Goal: Transaction & Acquisition: Purchase product/service

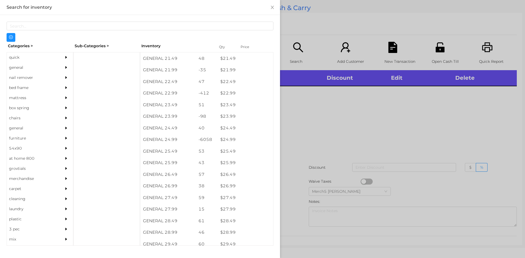
scroll to position [624, 0]
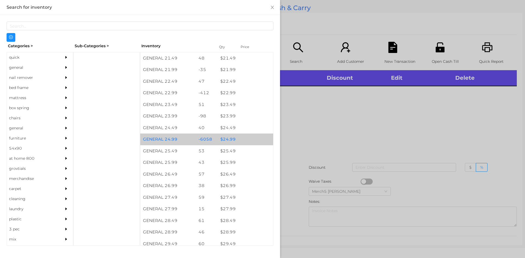
click at [230, 140] on div "$ 24.99" at bounding box center [245, 140] width 55 height 12
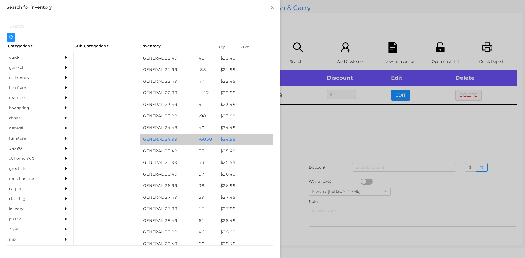
click at [227, 141] on div "$ 24.99" at bounding box center [245, 140] width 55 height 12
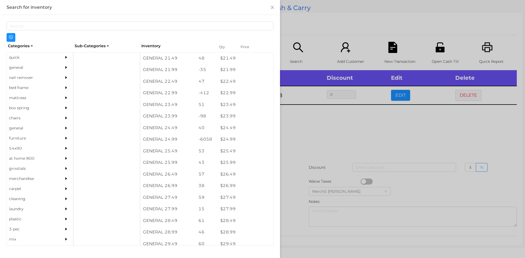
click at [316, 129] on div at bounding box center [262, 129] width 525 height 258
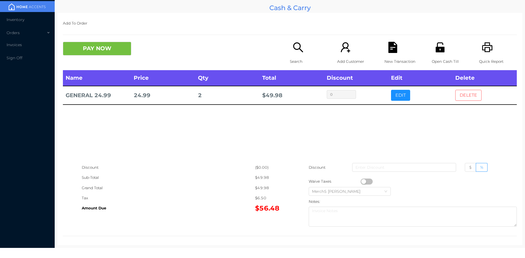
click at [466, 94] on button "DELETE" at bounding box center [468, 95] width 26 height 11
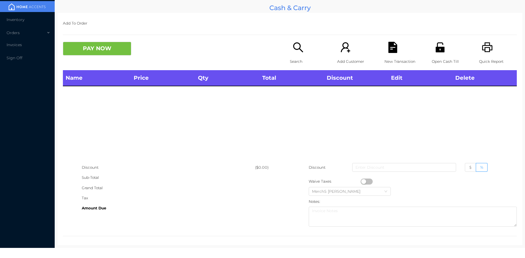
click at [298, 51] on icon "icon: search" at bounding box center [297, 47] width 11 height 11
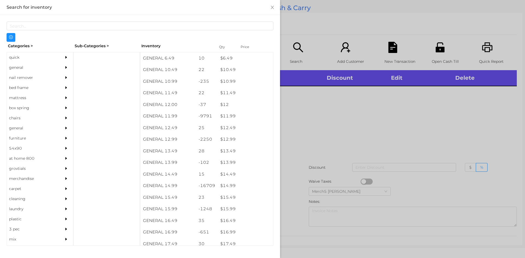
scroll to position [347, 0]
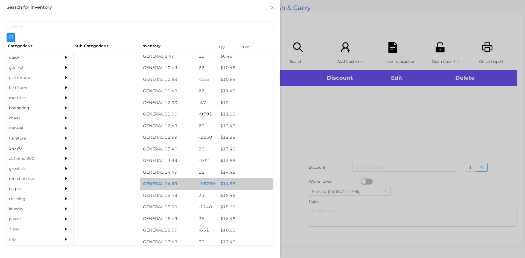
click at [226, 186] on div "$ 14.99" at bounding box center [245, 184] width 55 height 12
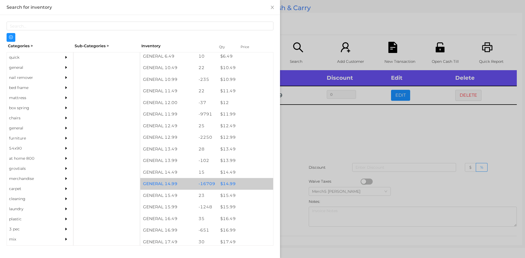
click at [226, 183] on div "$ 14.99" at bounding box center [245, 184] width 55 height 12
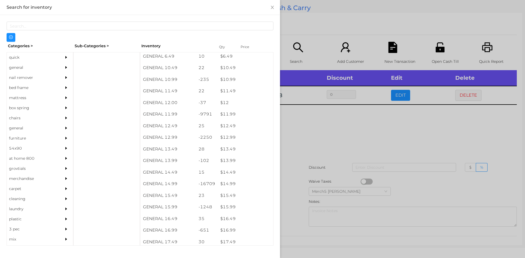
click at [311, 128] on div at bounding box center [262, 129] width 525 height 258
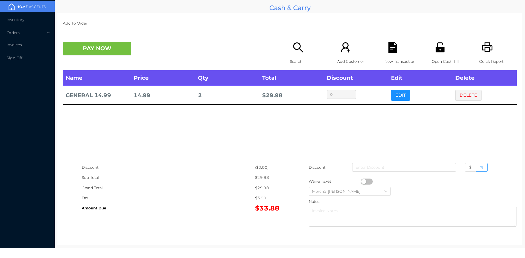
click at [105, 43] on button "PAY NOW" at bounding box center [97, 49] width 68 height 14
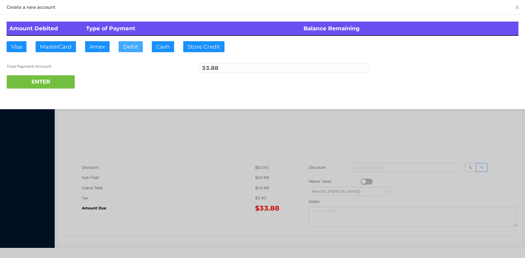
click at [130, 43] on button "Debit" at bounding box center [131, 46] width 24 height 11
click at [55, 79] on button "ENTER" at bounding box center [41, 82] width 68 height 14
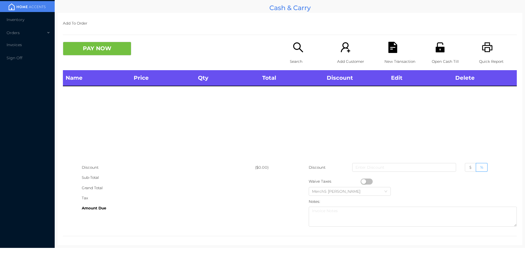
click at [295, 46] on icon "icon: search" at bounding box center [297, 47] width 11 height 11
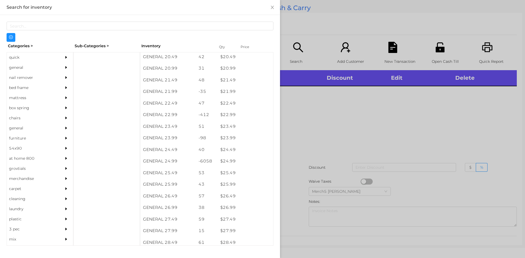
scroll to position [602, 0]
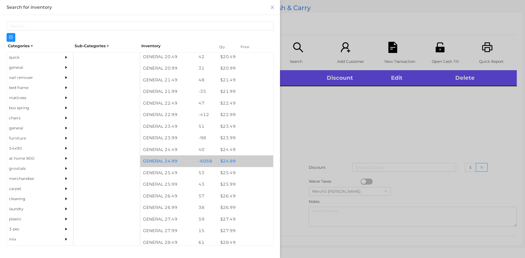
click at [228, 163] on div "$ 24.99" at bounding box center [245, 162] width 55 height 12
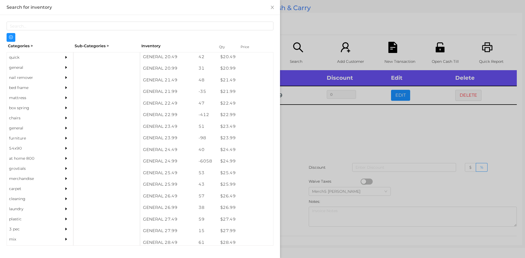
click at [312, 125] on div at bounding box center [262, 129] width 525 height 258
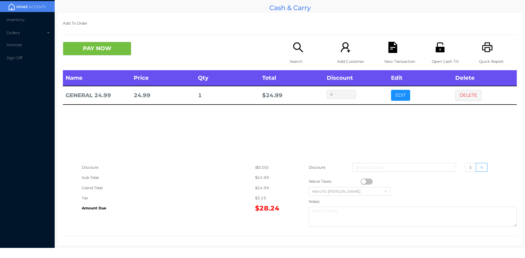
click at [297, 46] on icon "icon: search" at bounding box center [297, 47] width 11 height 11
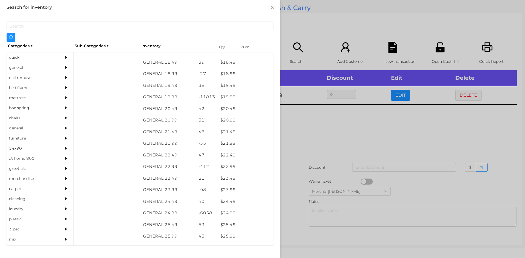
scroll to position [550, 0]
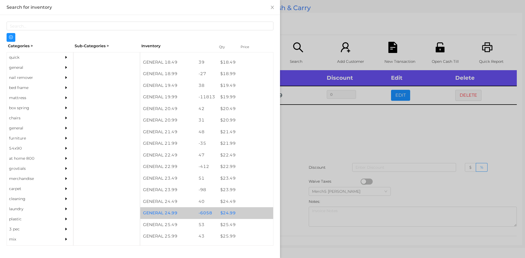
click at [228, 213] on div "$ 24.99" at bounding box center [245, 213] width 55 height 12
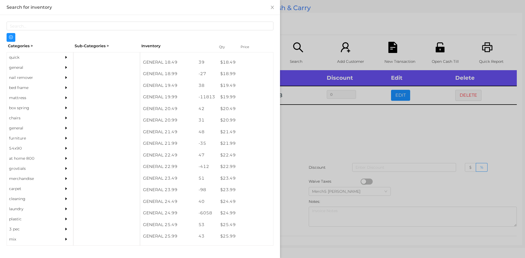
click at [309, 137] on div at bounding box center [262, 129] width 525 height 258
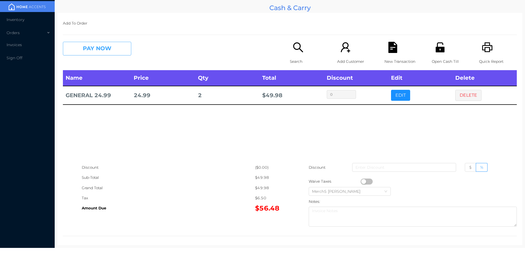
click at [115, 51] on button "PAY NOW" at bounding box center [97, 49] width 68 height 14
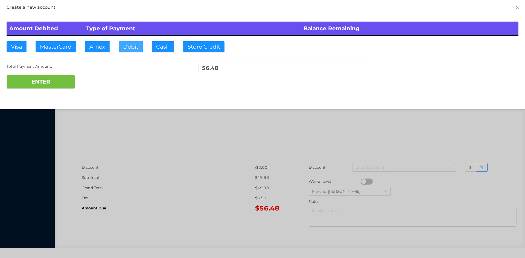
click at [131, 49] on button "Debit" at bounding box center [131, 46] width 24 height 11
click at [172, 141] on div at bounding box center [262, 129] width 525 height 258
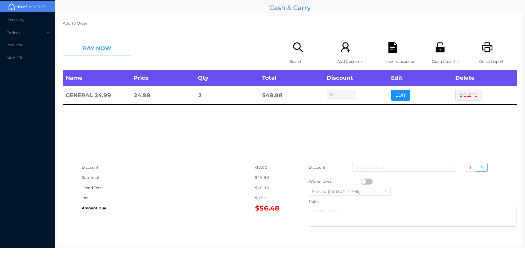
click at [111, 45] on button "PAY NOW" at bounding box center [97, 49] width 68 height 14
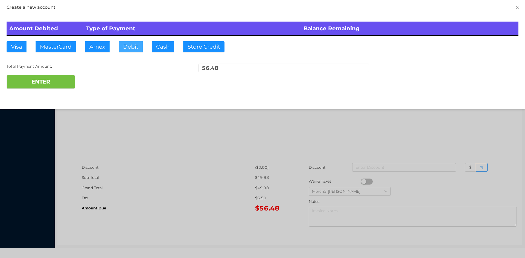
click at [131, 47] on button "Debit" at bounding box center [131, 46] width 24 height 11
click at [57, 79] on button "ENTER" at bounding box center [41, 82] width 68 height 14
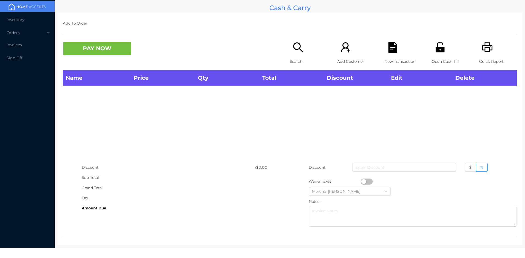
click at [293, 48] on icon "icon: search" at bounding box center [297, 47] width 11 height 11
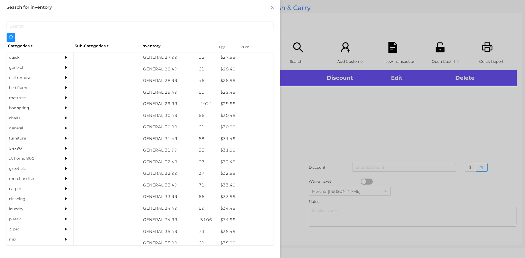
scroll to position [776, 0]
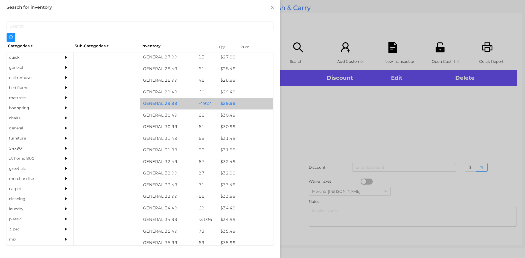
click at [231, 102] on div "$ 29.99" at bounding box center [245, 104] width 55 height 12
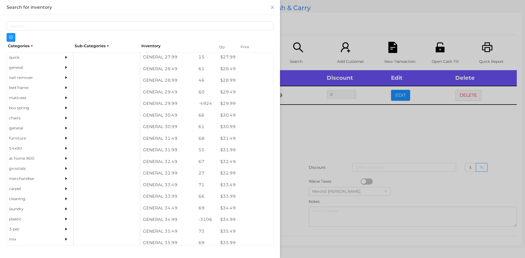
click at [301, 122] on div at bounding box center [262, 129] width 525 height 258
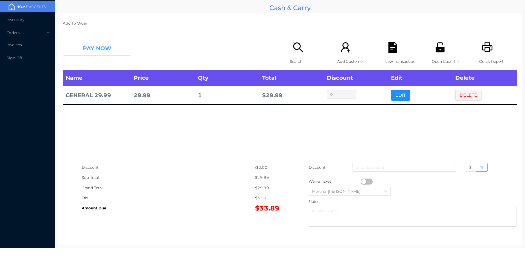
click at [113, 46] on button "PAY NOW" at bounding box center [97, 49] width 68 height 14
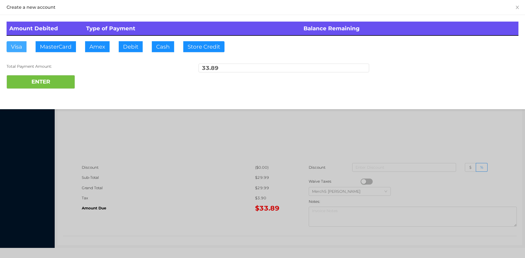
click at [16, 45] on button "Visa" at bounding box center [17, 46] width 20 height 11
click at [38, 81] on button "ENTER" at bounding box center [41, 82] width 68 height 14
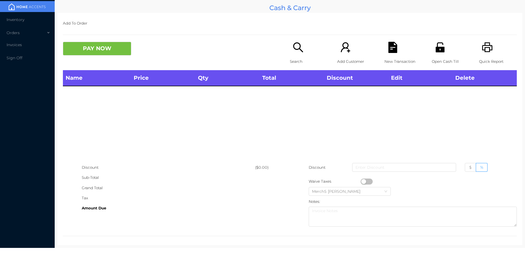
click at [482, 49] on icon "icon: printer" at bounding box center [487, 47] width 11 height 11
click at [295, 48] on icon "icon: search" at bounding box center [297, 47] width 11 height 11
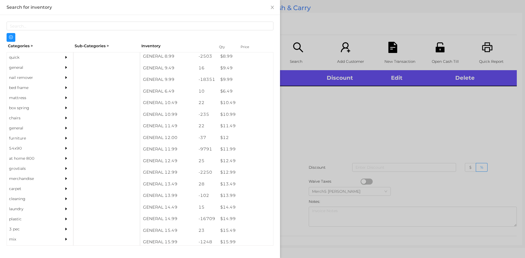
scroll to position [312, 0]
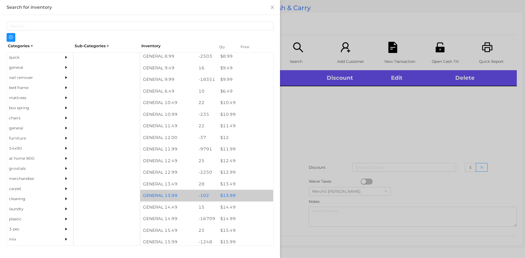
click at [228, 196] on div "$ 13.99" at bounding box center [245, 196] width 55 height 12
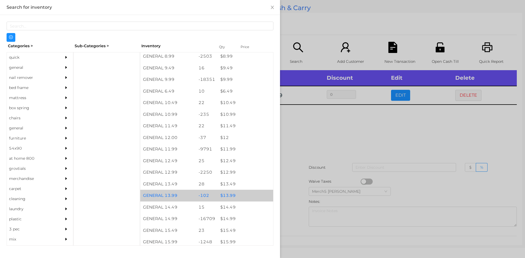
click at [314, 120] on div at bounding box center [262, 129] width 525 height 258
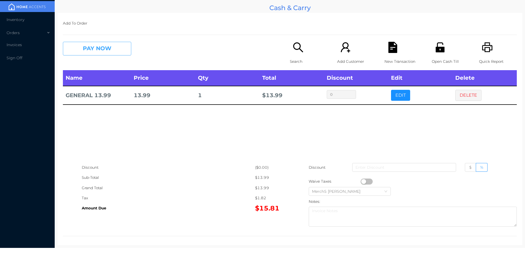
click at [116, 50] on button "PAY NOW" at bounding box center [97, 49] width 68 height 14
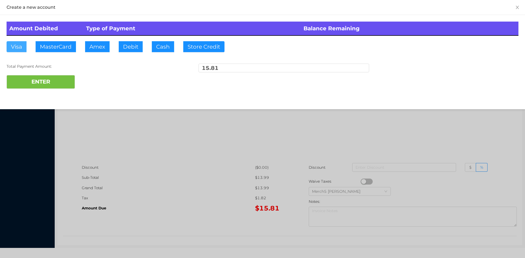
click at [17, 45] on button "Visa" at bounding box center [17, 46] width 20 height 11
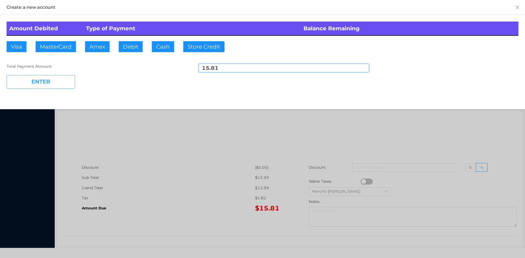
click at [25, 80] on button "ENTER" at bounding box center [41, 82] width 68 height 14
